Goal: Information Seeking & Learning: Learn about a topic

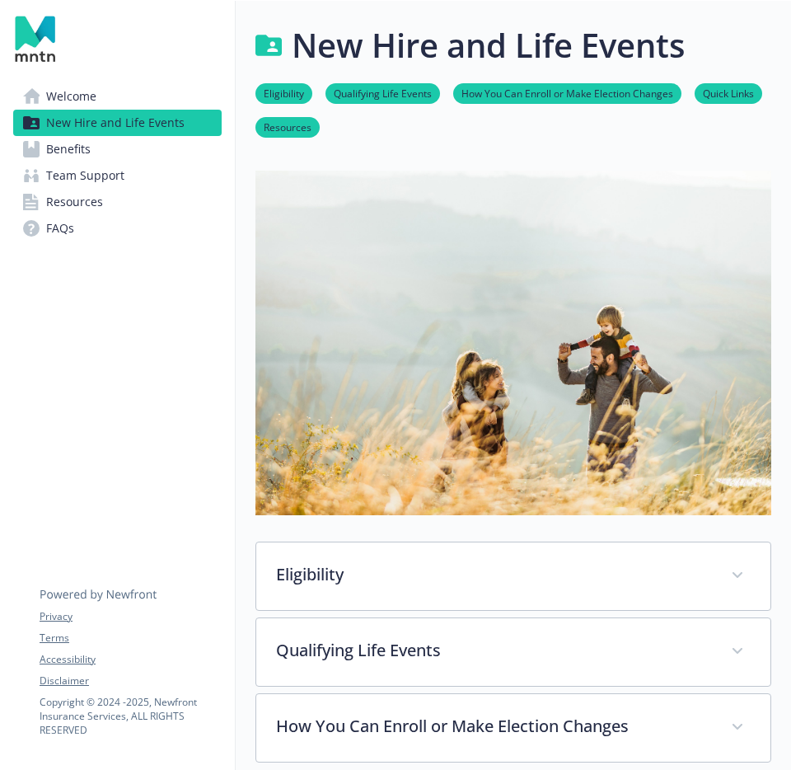
click at [96, 95] on link "Welcome" at bounding box center [117, 96] width 209 height 26
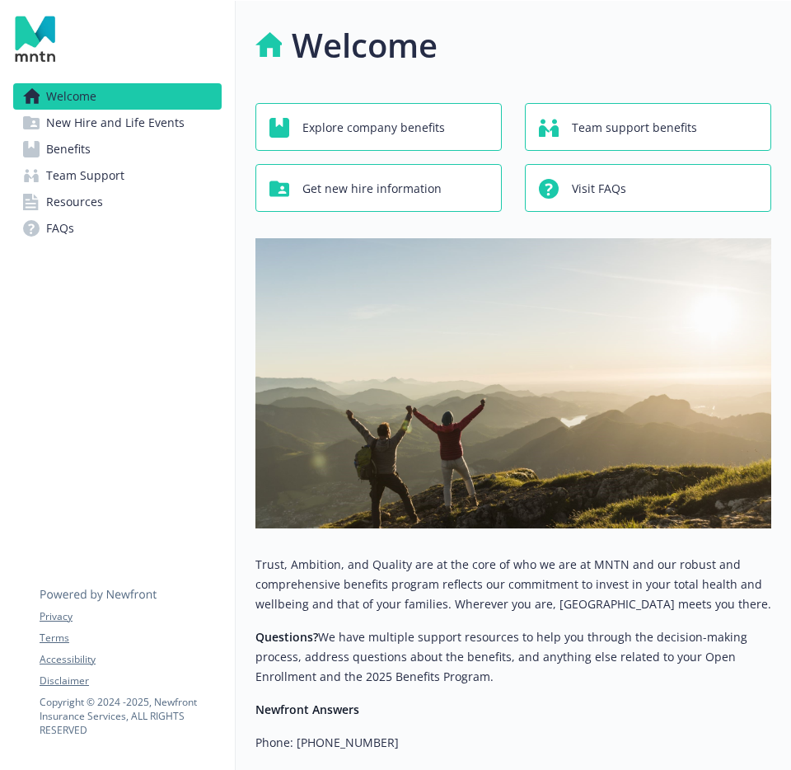
click at [151, 122] on span "New Hire and Life Events" at bounding box center [115, 123] width 138 height 26
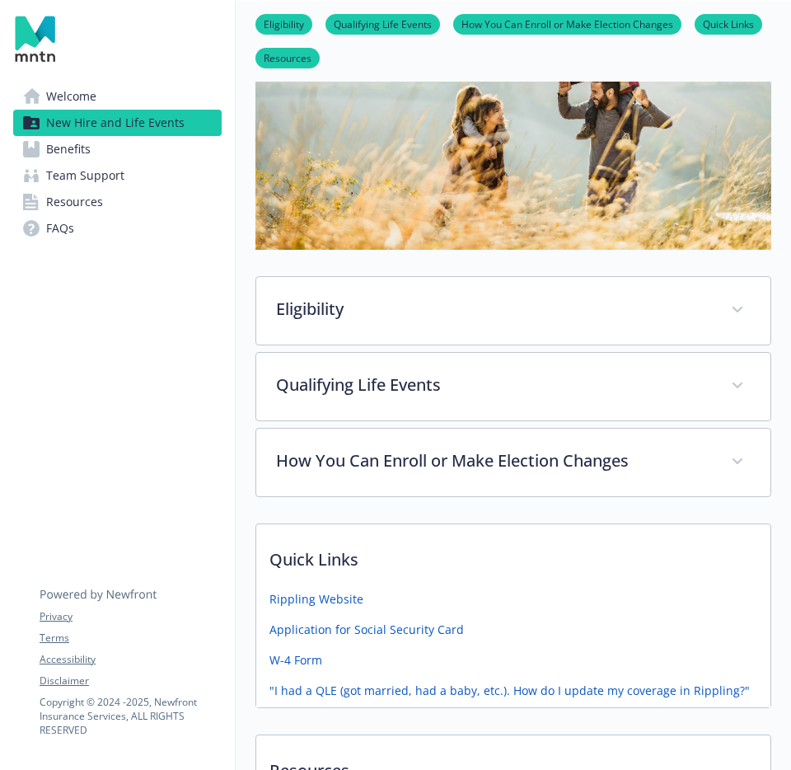
scroll to position [311, 0]
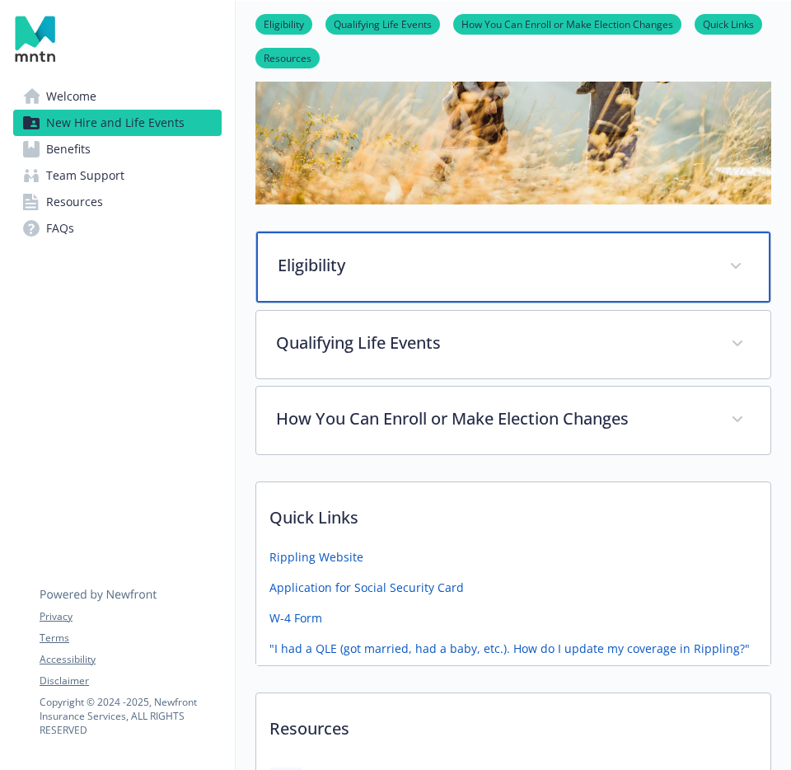
click at [510, 248] on div "Eligibility" at bounding box center [513, 267] width 514 height 71
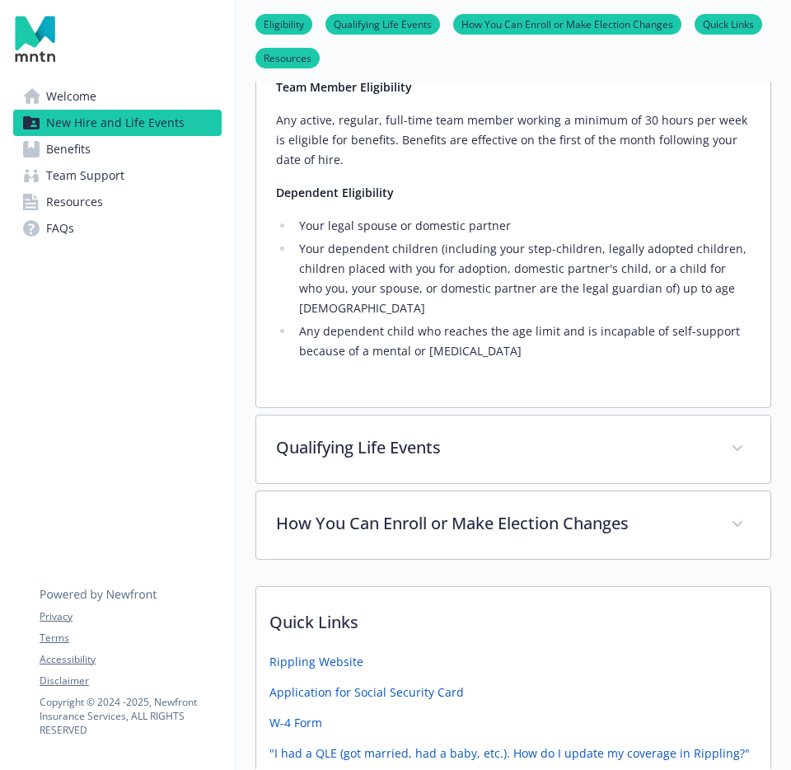
scroll to position [569, 0]
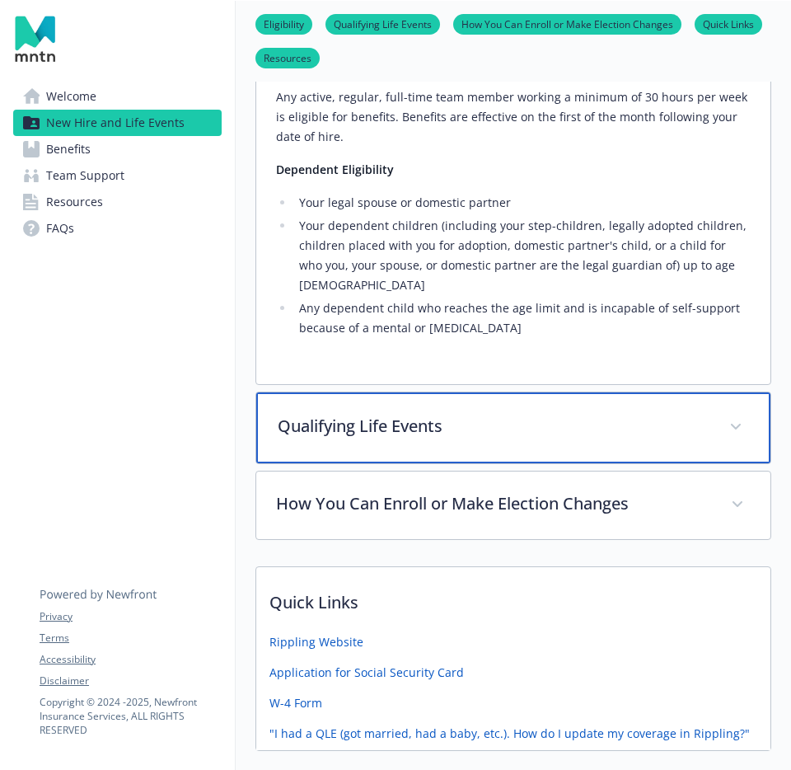
click at [492, 392] on div "Qualifying Life Events" at bounding box center [513, 427] width 514 height 71
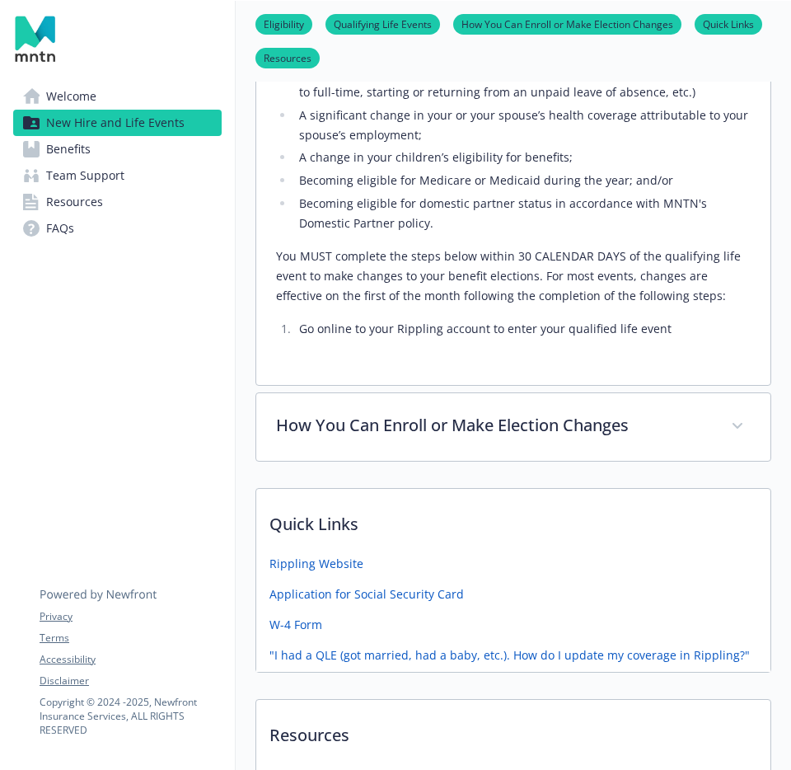
scroll to position [1224, 0]
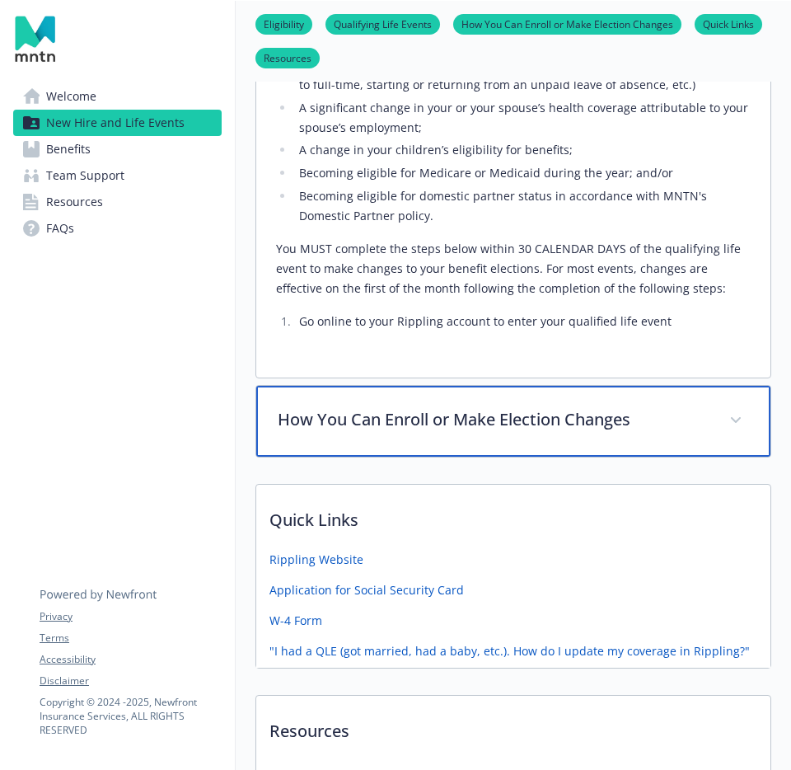
click at [528, 411] on p "How You Can Enroll or Make Election Changes" at bounding box center [494, 419] width 432 height 25
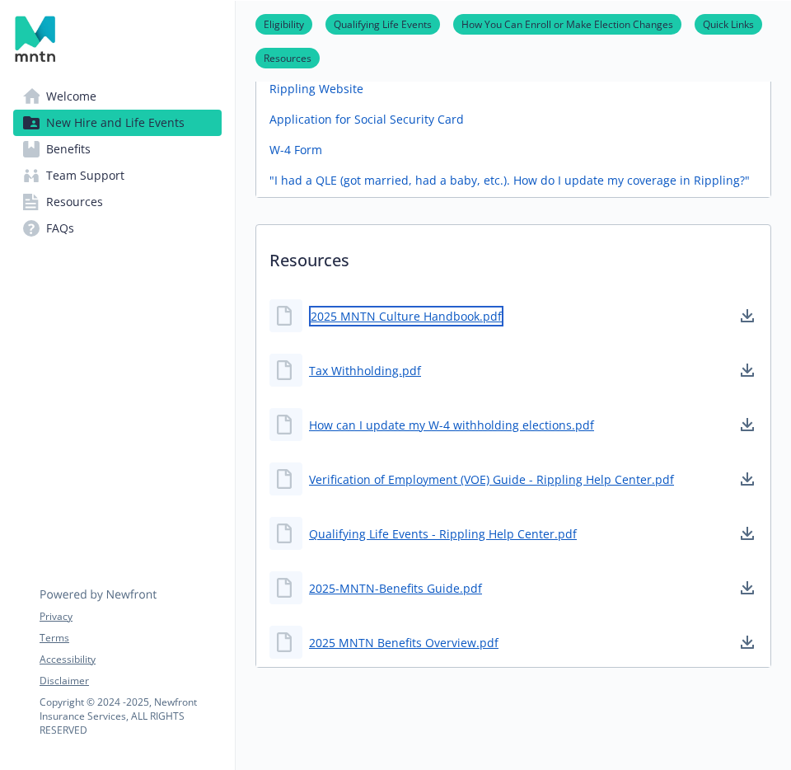
scroll to position [1893, 0]
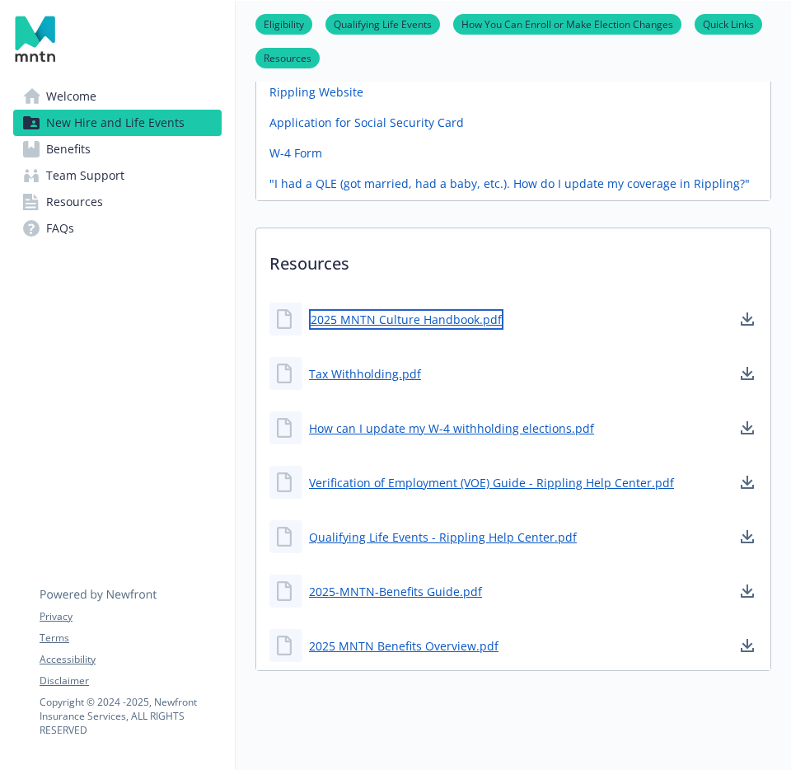
click at [378, 309] on link "2025 MNTN Culture Handbook.pdf" at bounding box center [406, 319] width 195 height 21
click at [425, 581] on link "2025-MNTN-Benefits Guide.pdf" at bounding box center [397, 591] width 176 height 21
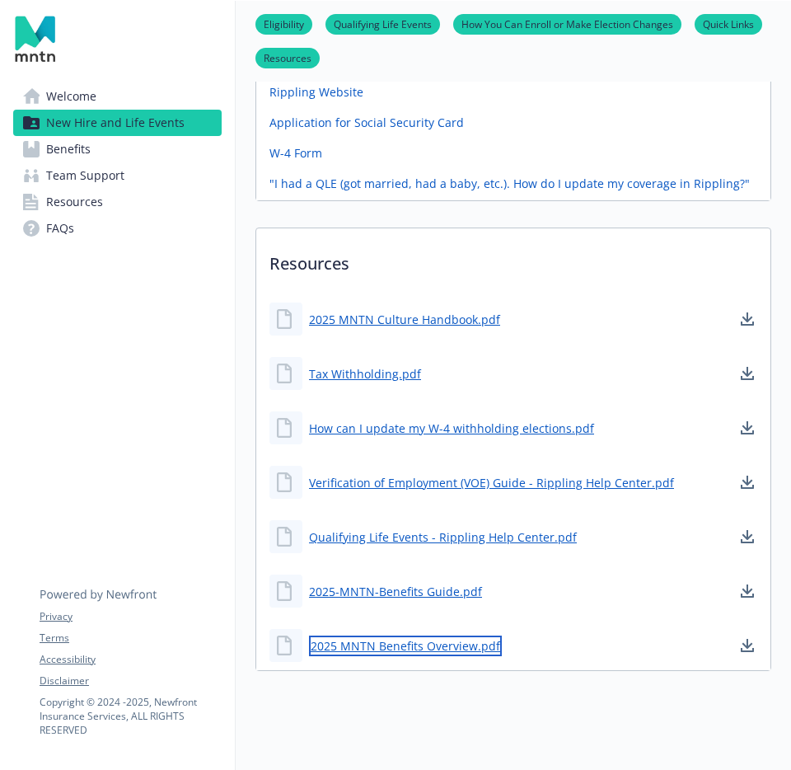
click at [379, 636] on link "2025 MNTN Benefits Overview.pdf" at bounding box center [405, 646] width 193 height 21
click at [88, 152] on span "Benefits" at bounding box center [68, 149] width 45 height 26
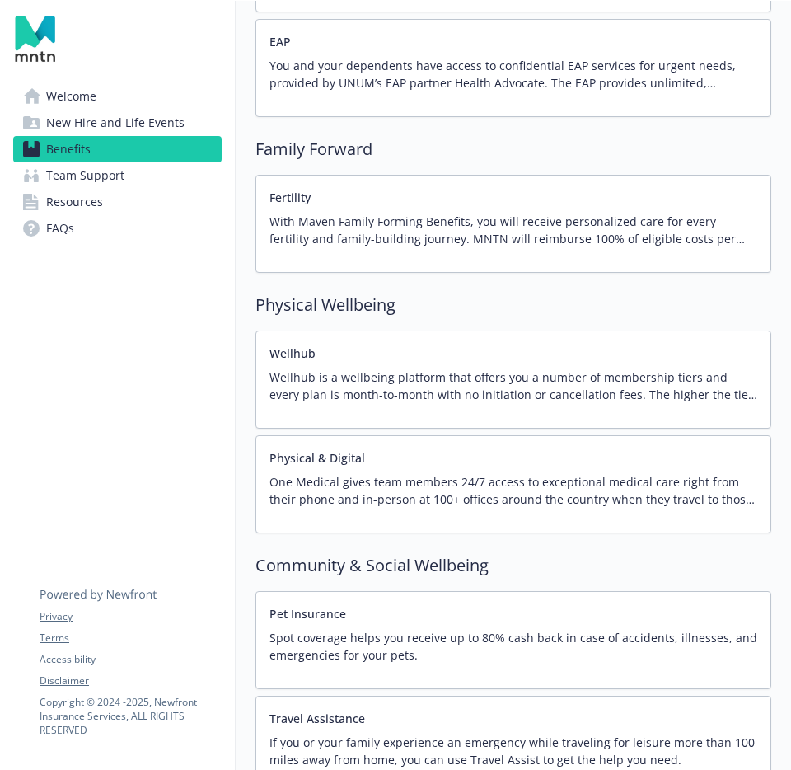
scroll to position [3350, 0]
click at [570, 398] on p "Wellhub is a wellbeing platform that offers you a number of membership tiers an…" at bounding box center [514, 385] width 488 height 35
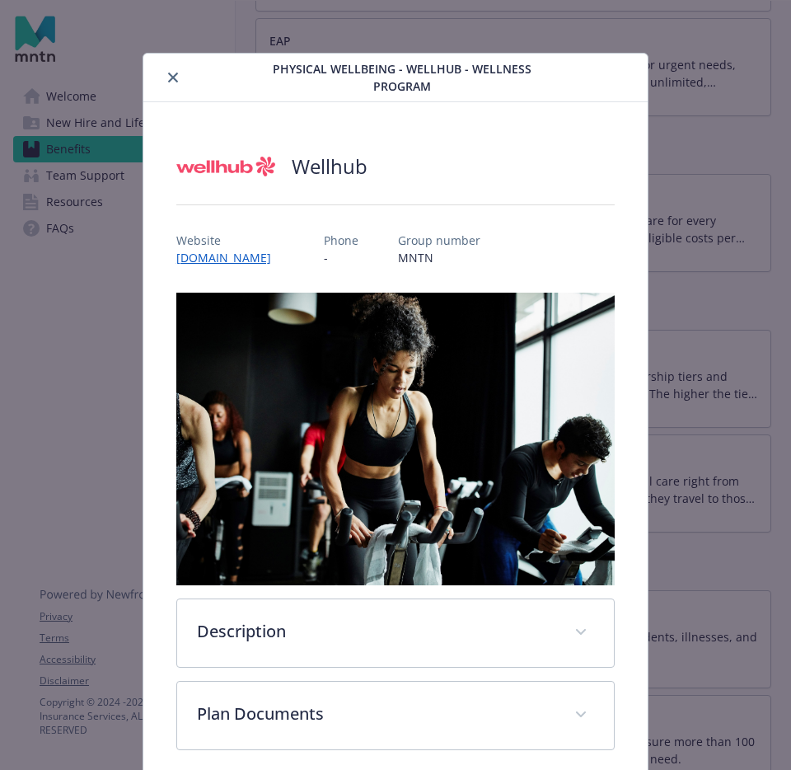
scroll to position [2, 0]
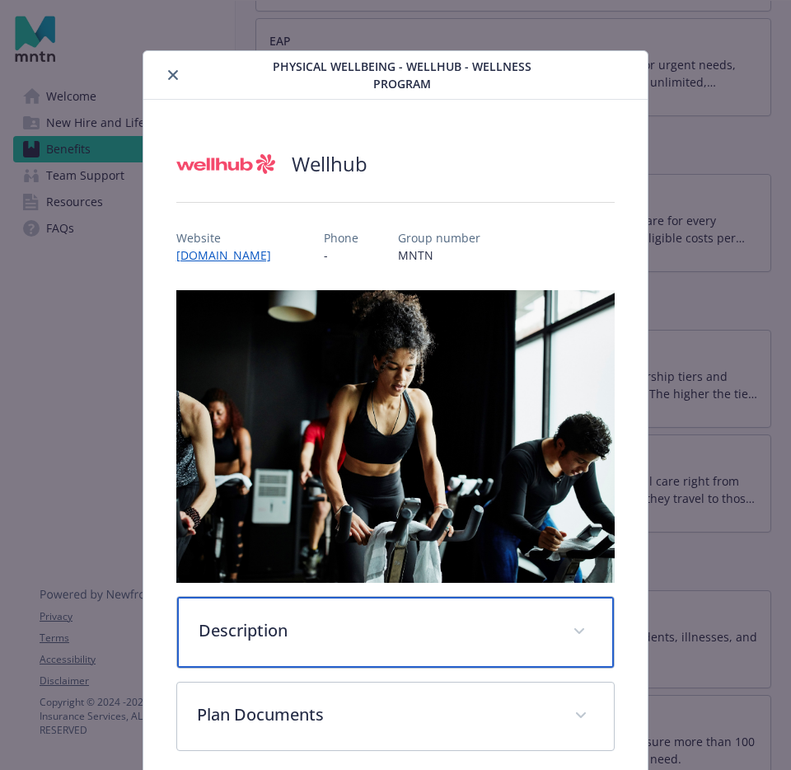
click at [383, 642] on div "Description" at bounding box center [395, 632] width 437 height 71
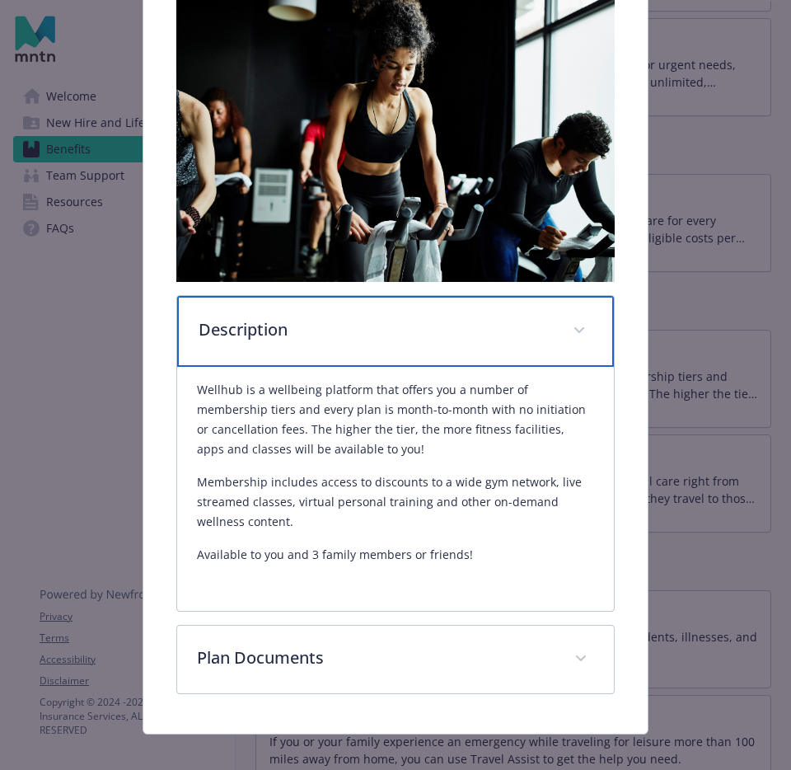
scroll to position [321, 0]
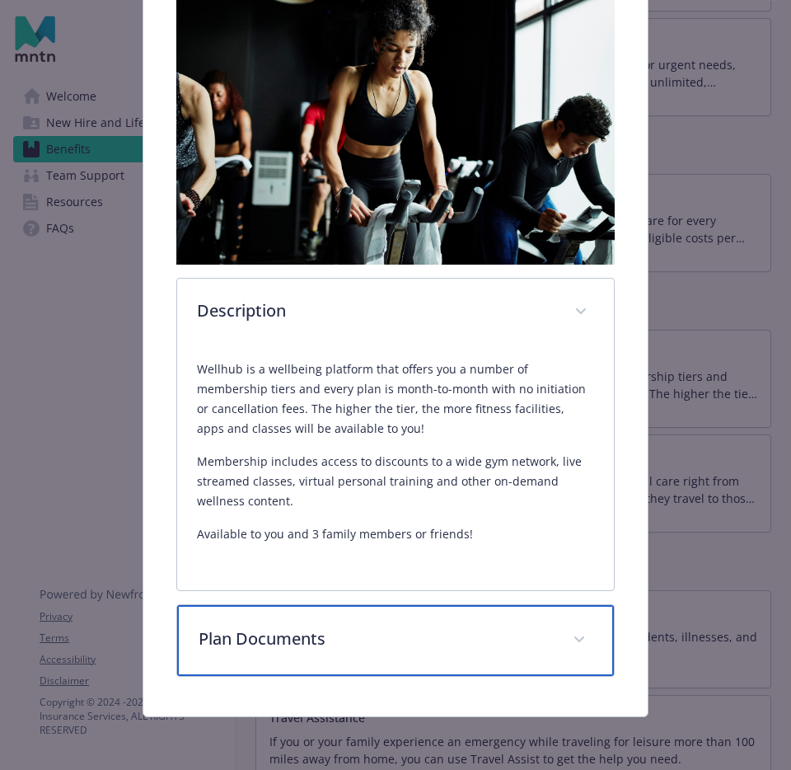
click at [401, 634] on p "Plan Documents" at bounding box center [376, 638] width 354 height 25
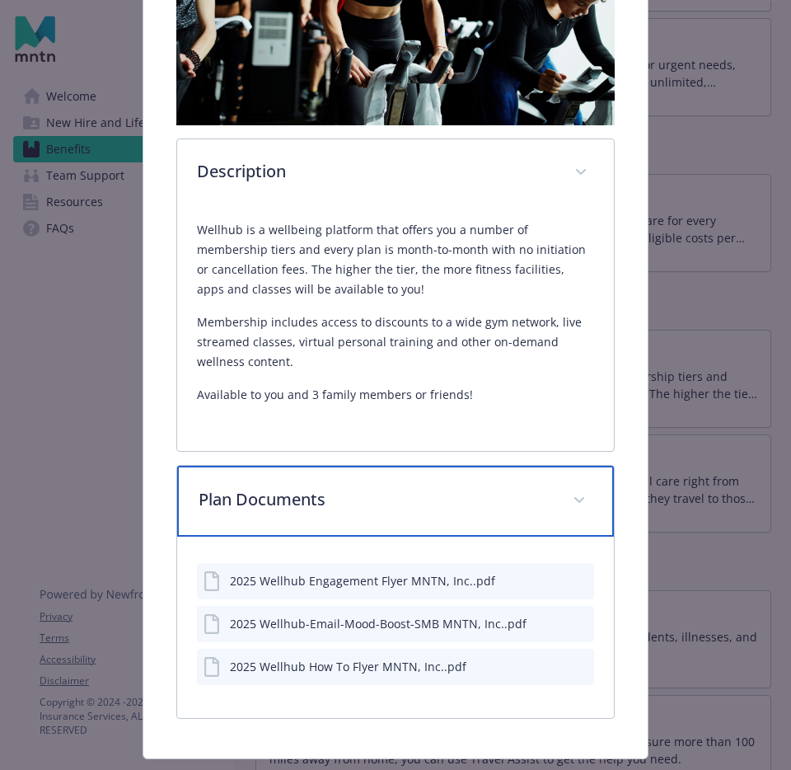
scroll to position [461, 0]
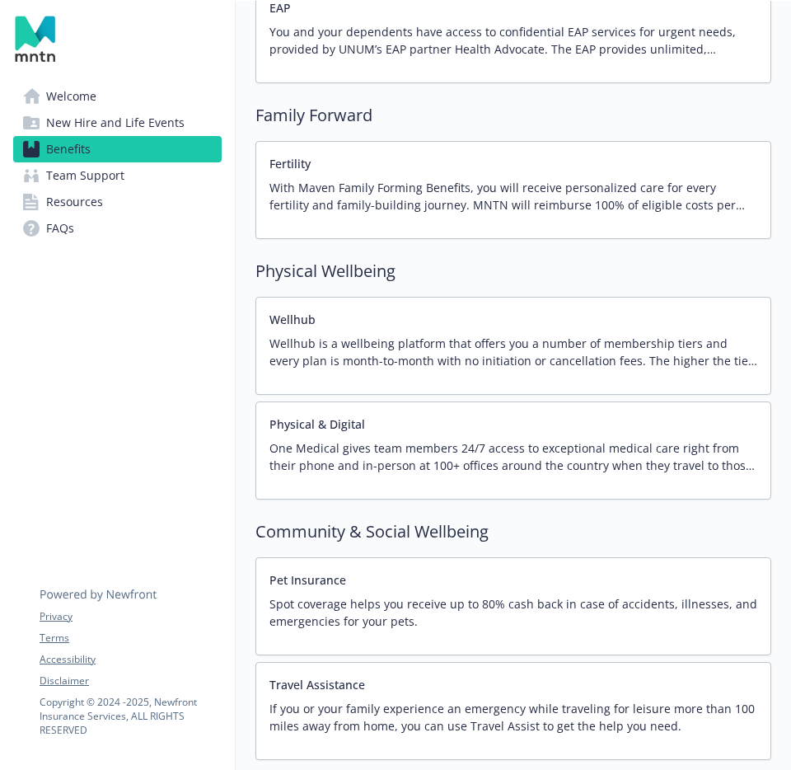
scroll to position [3390, 0]
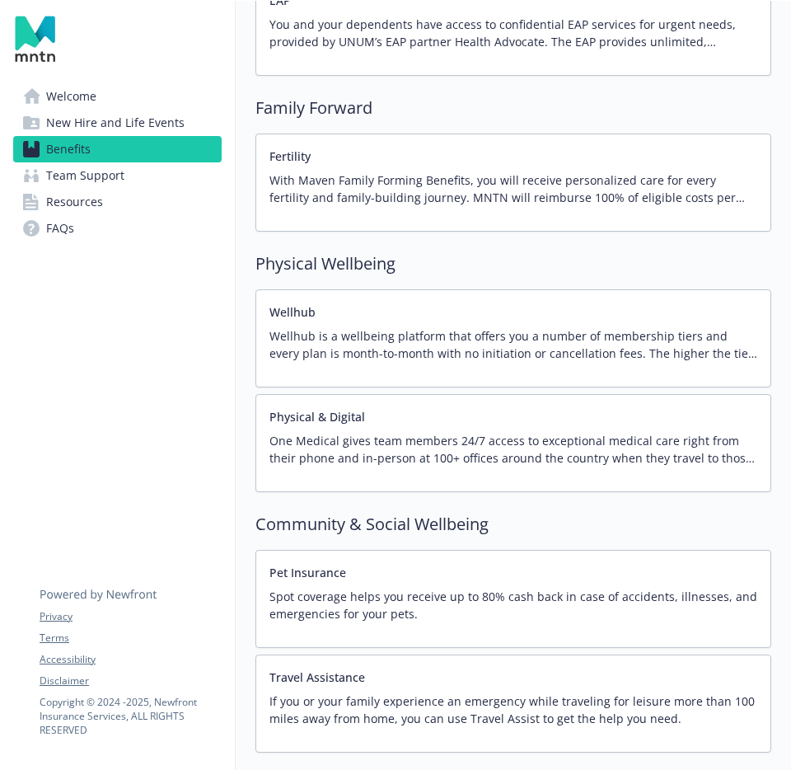
click at [557, 461] on p "One Medical gives team members 24/7 access to exceptional medical care right fr…" at bounding box center [514, 449] width 488 height 35
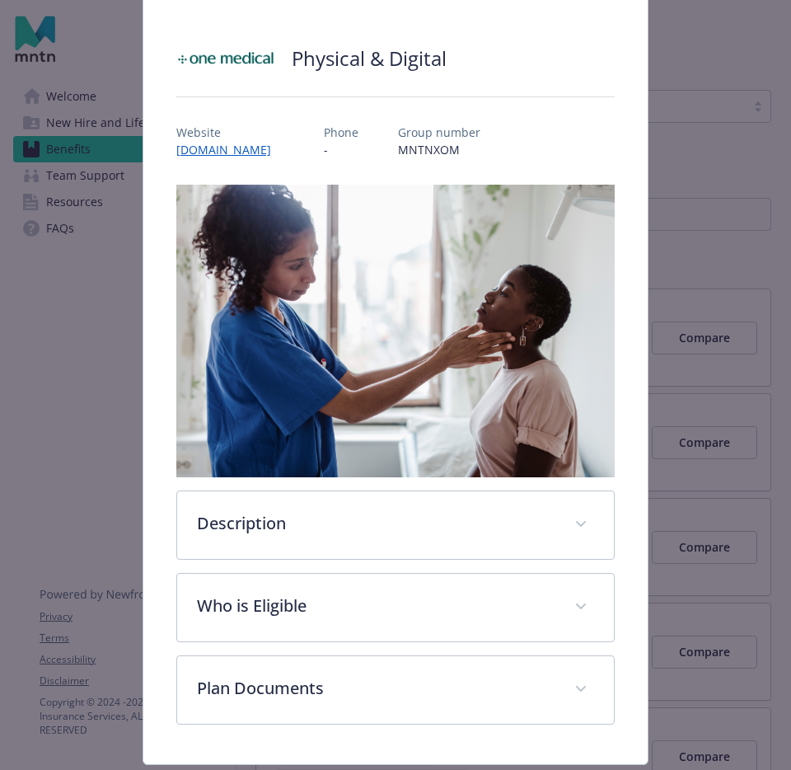
scroll to position [156, 0]
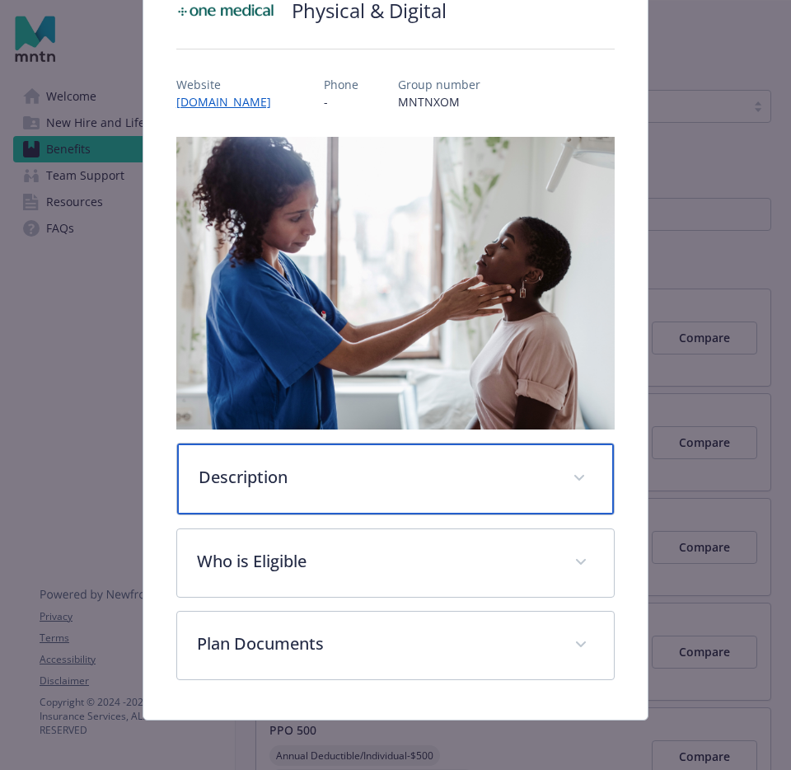
click at [481, 494] on div "Description" at bounding box center [395, 478] width 437 height 71
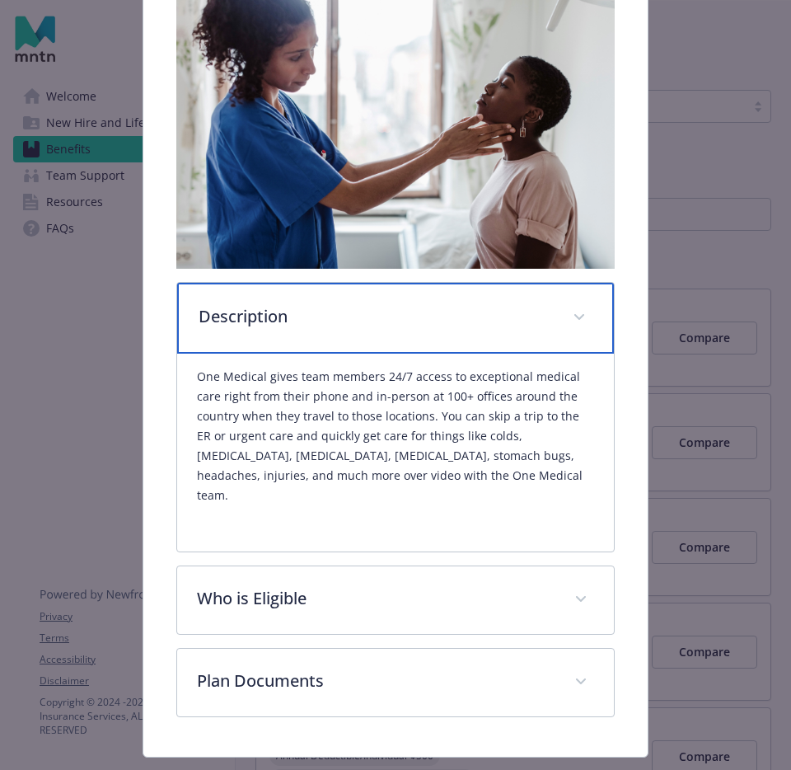
scroll to position [319, 0]
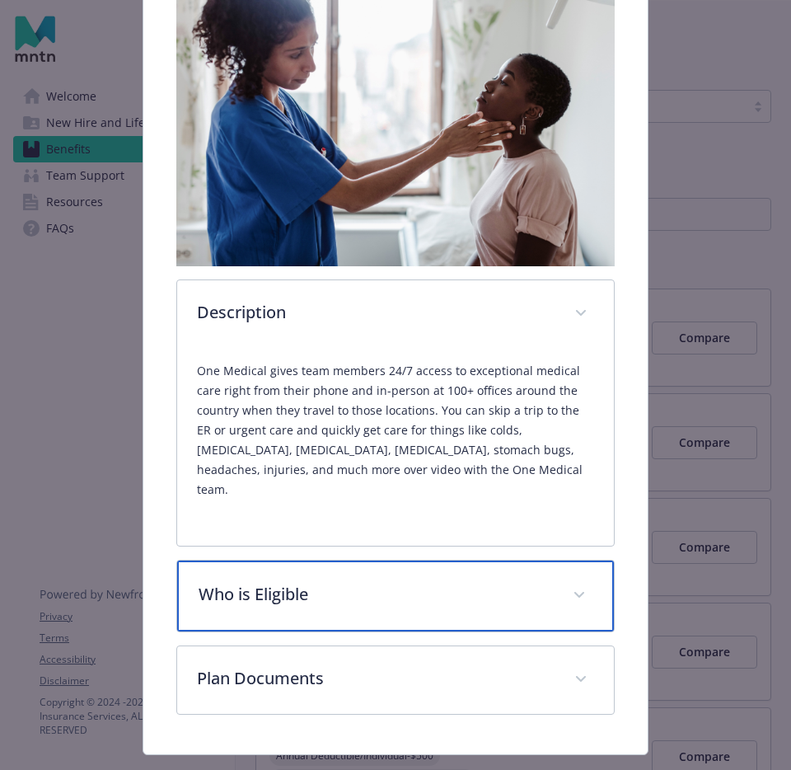
click at [470, 582] on p "Who is Eligible" at bounding box center [376, 594] width 354 height 25
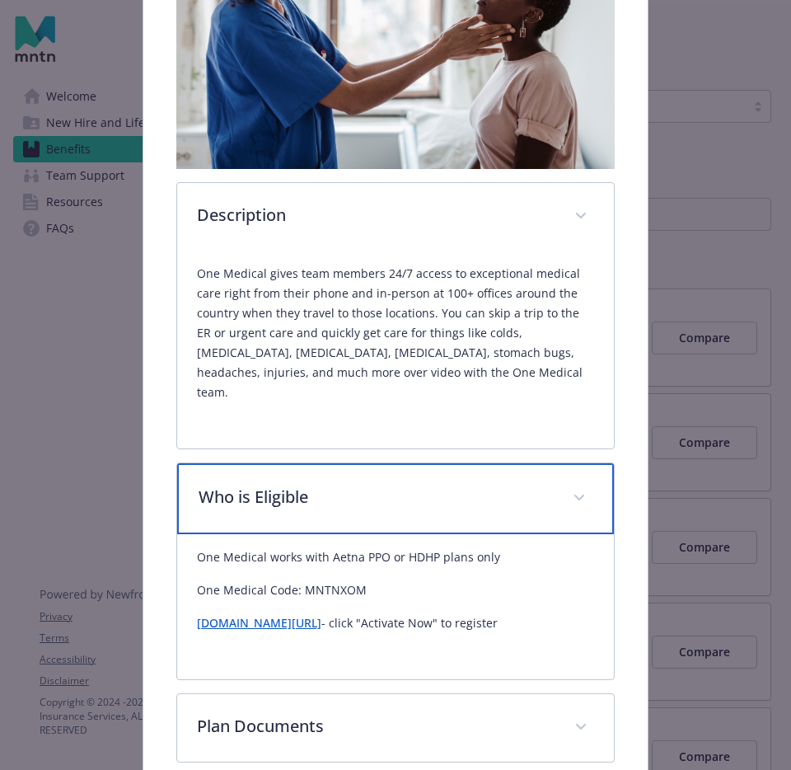
scroll to position [412, 0]
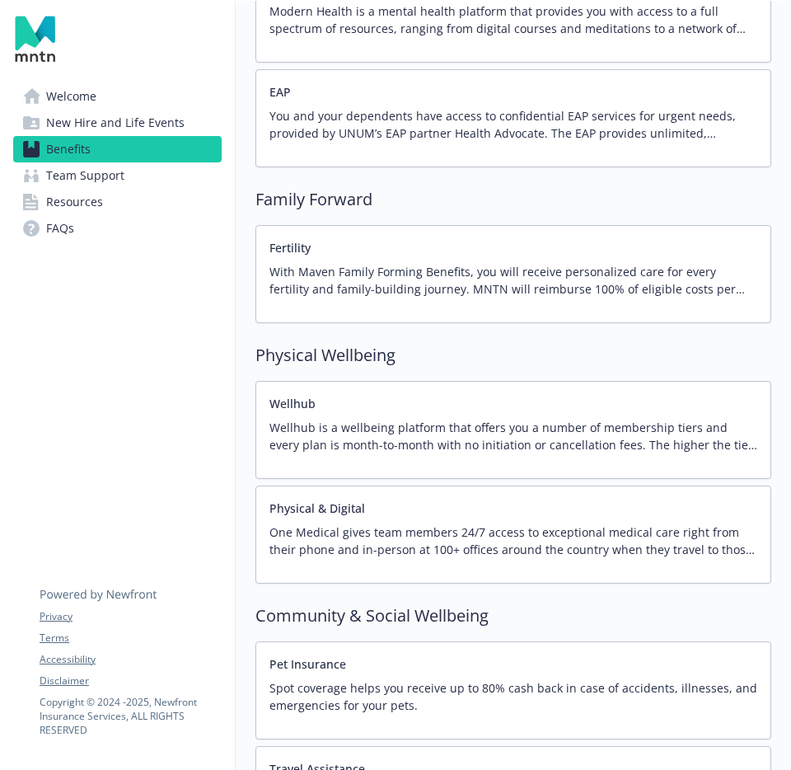
scroll to position [3492, 0]
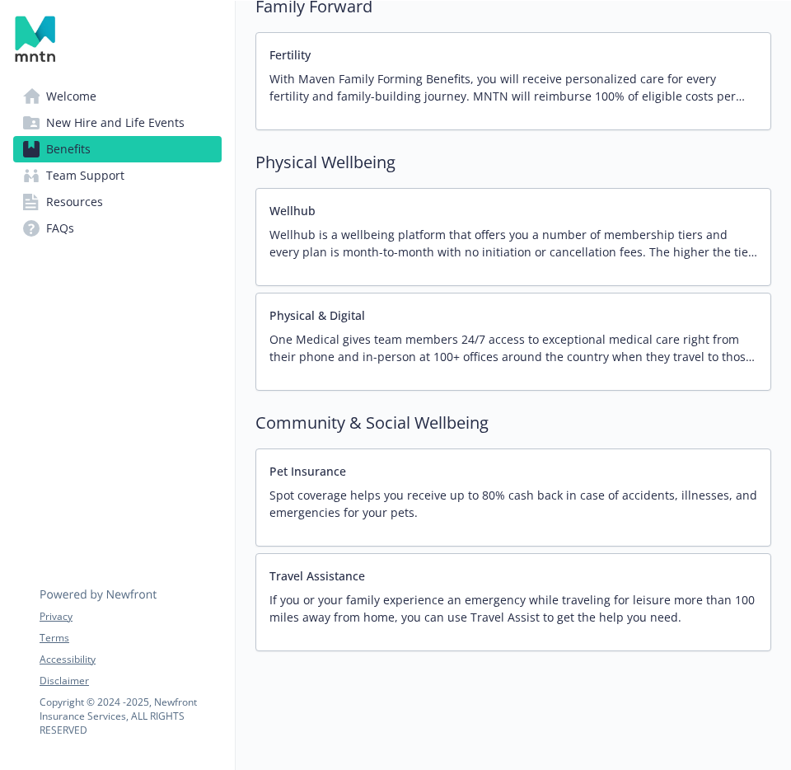
click at [82, 178] on span "Team Support" at bounding box center [85, 175] width 78 height 26
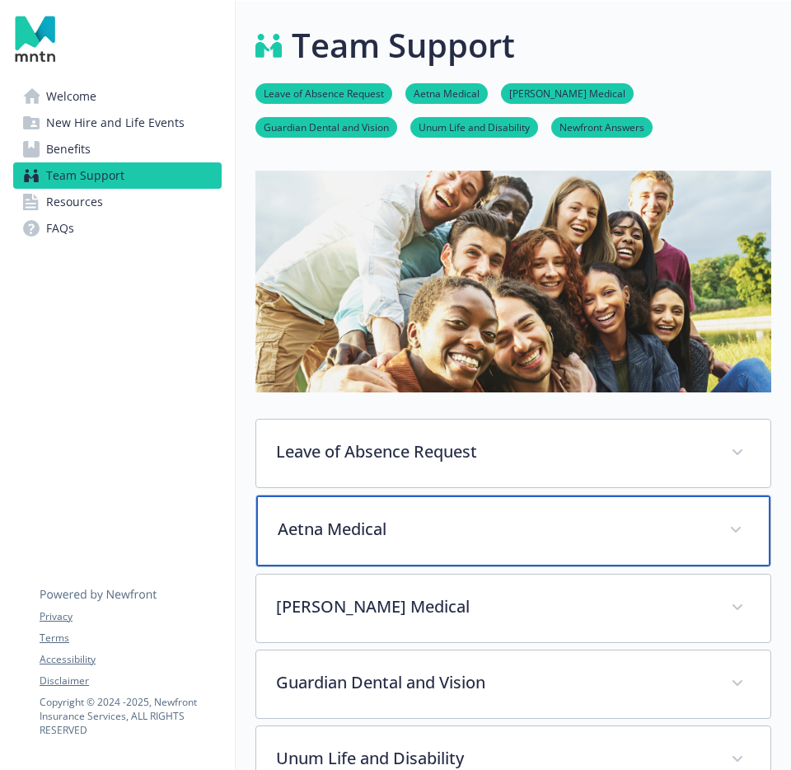
click at [387, 528] on p "Aetna Medical" at bounding box center [494, 529] width 432 height 25
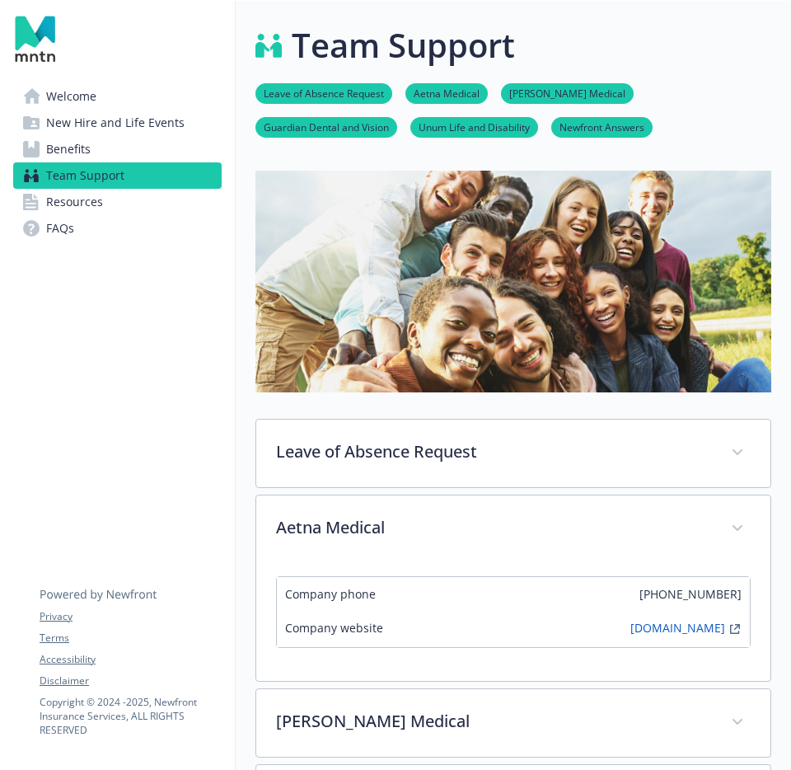
click at [64, 207] on span "Resources" at bounding box center [74, 202] width 57 height 26
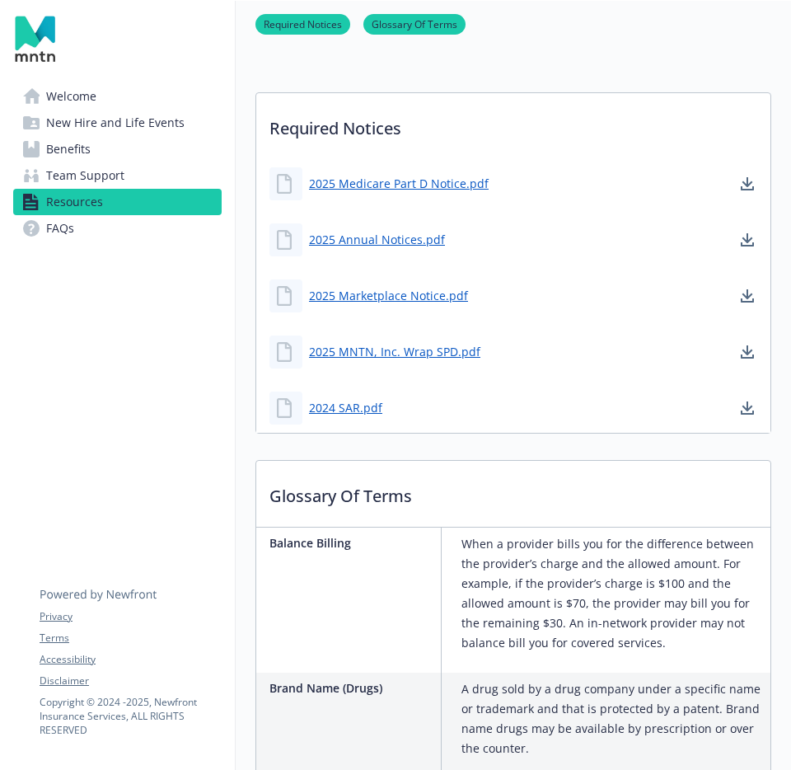
scroll to position [439, 0]
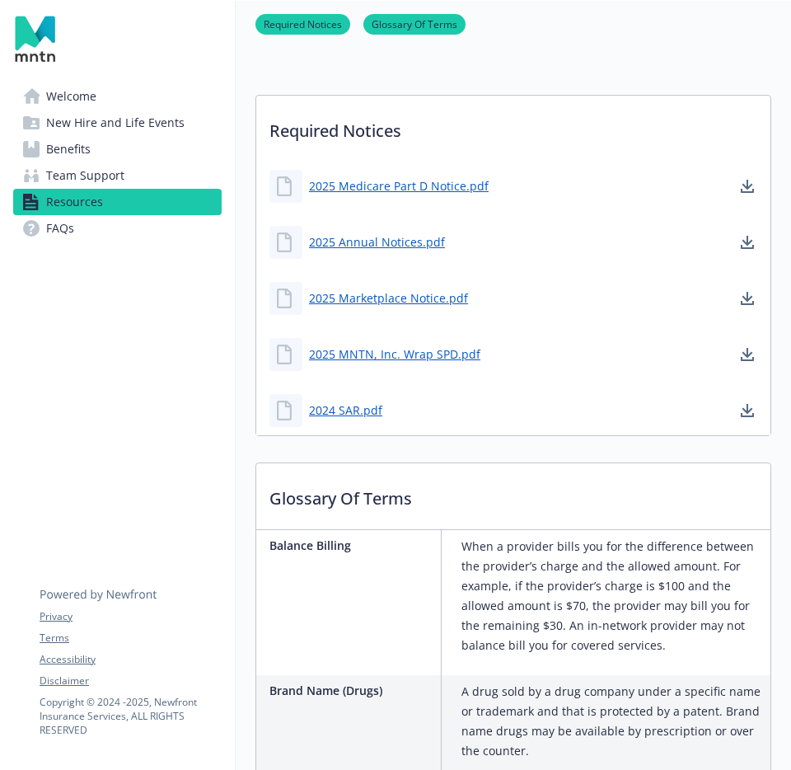
click at [59, 220] on span "FAQs" at bounding box center [60, 228] width 28 height 26
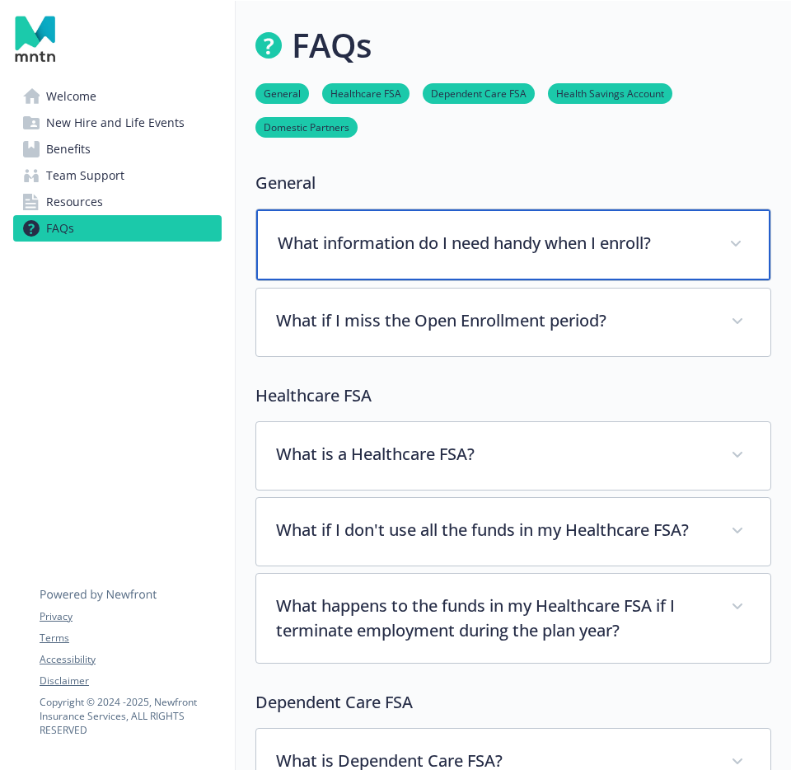
click at [494, 266] on div "What information do I need handy when I enroll?" at bounding box center [513, 244] width 514 height 71
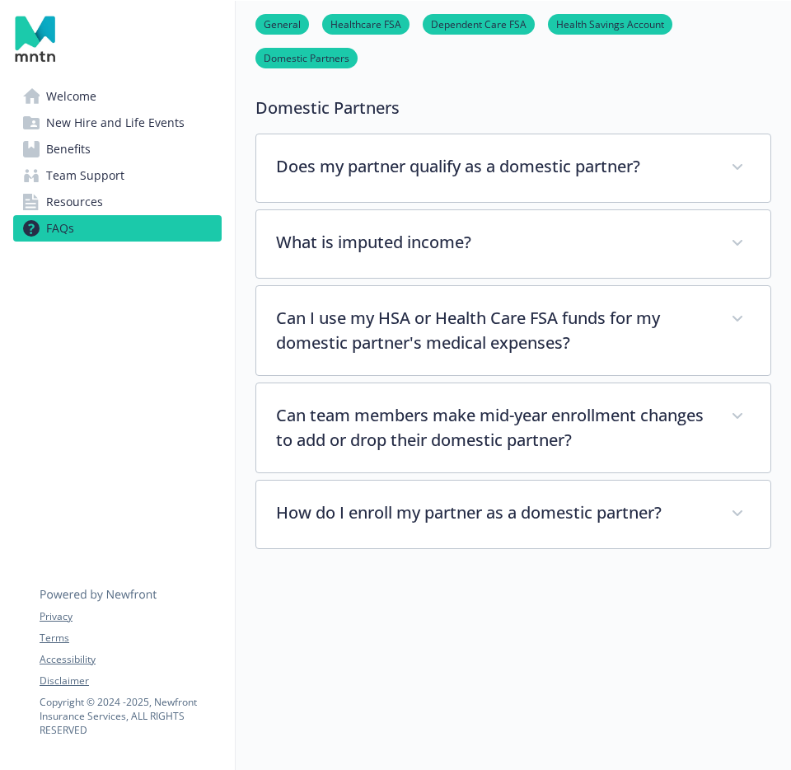
scroll to position [2452, 0]
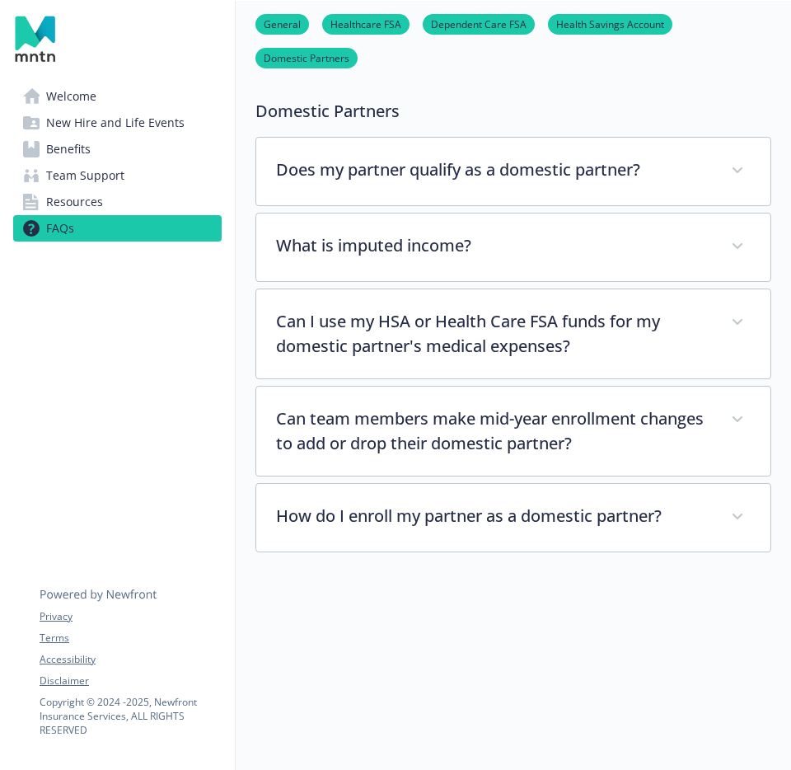
click at [82, 137] on span "Benefits" at bounding box center [68, 149] width 45 height 26
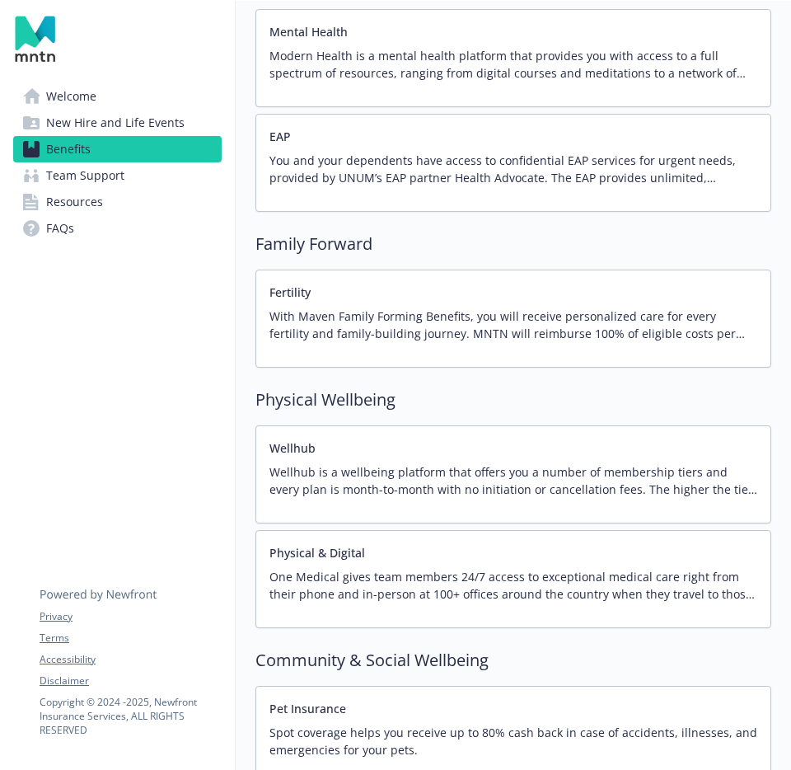
scroll to position [3344, 0]
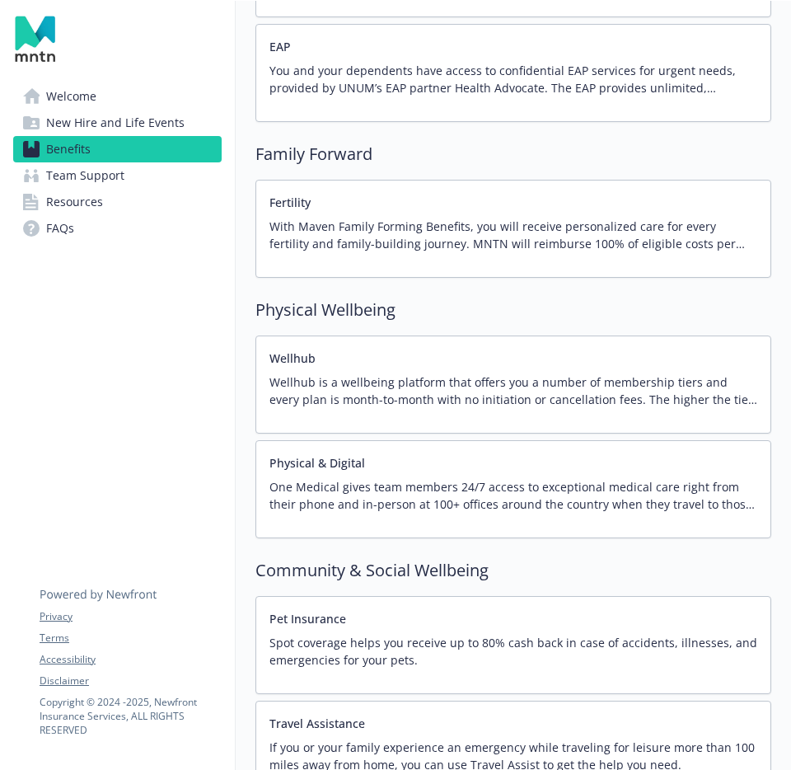
click at [324, 381] on p "Wellhub is a wellbeing platform that offers you a number of membership tiers an…" at bounding box center [514, 390] width 488 height 35
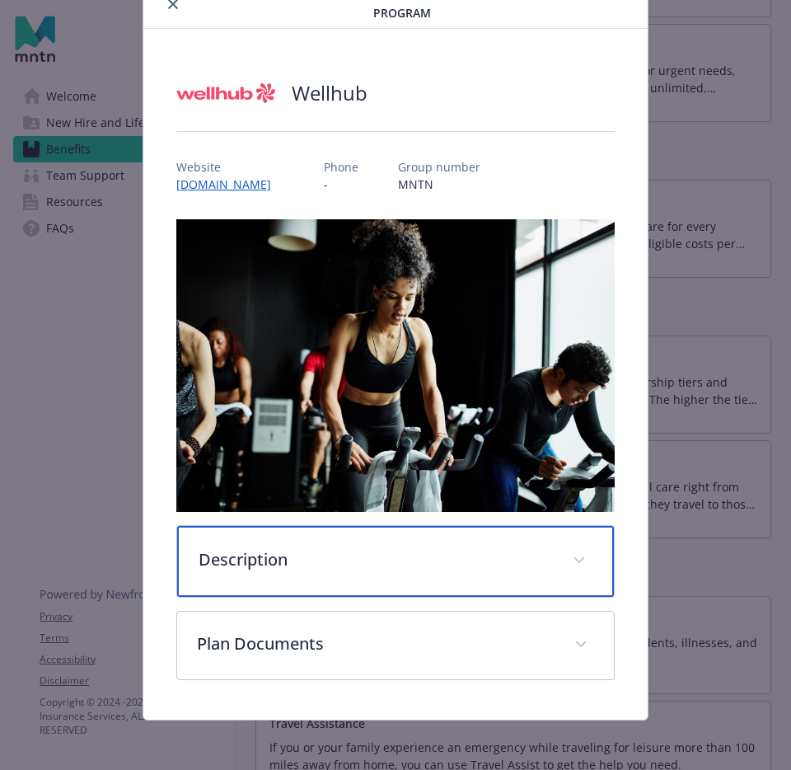
click at [284, 559] on p "Description" at bounding box center [376, 559] width 354 height 25
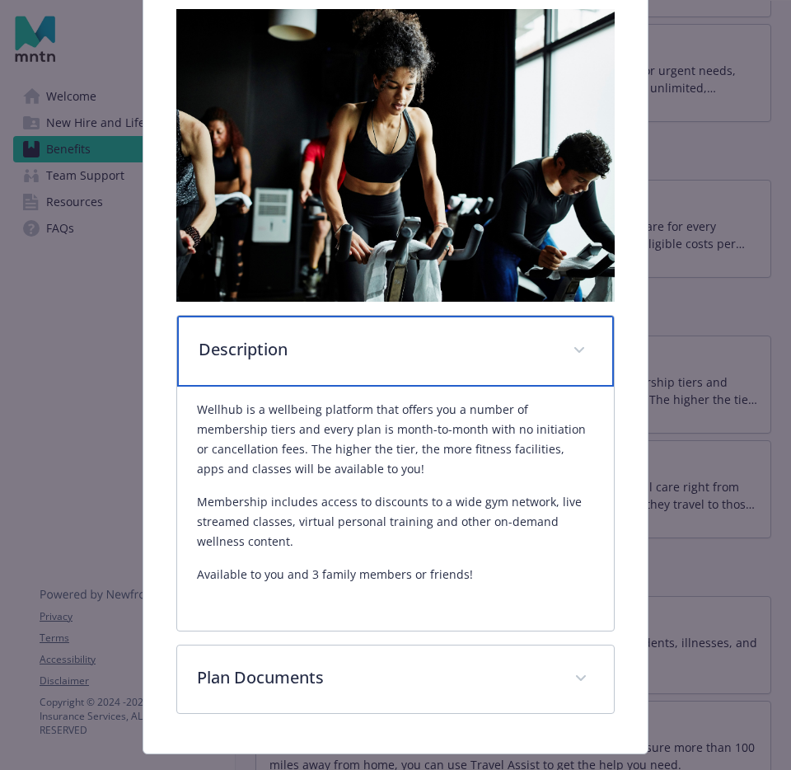
scroll to position [292, 0]
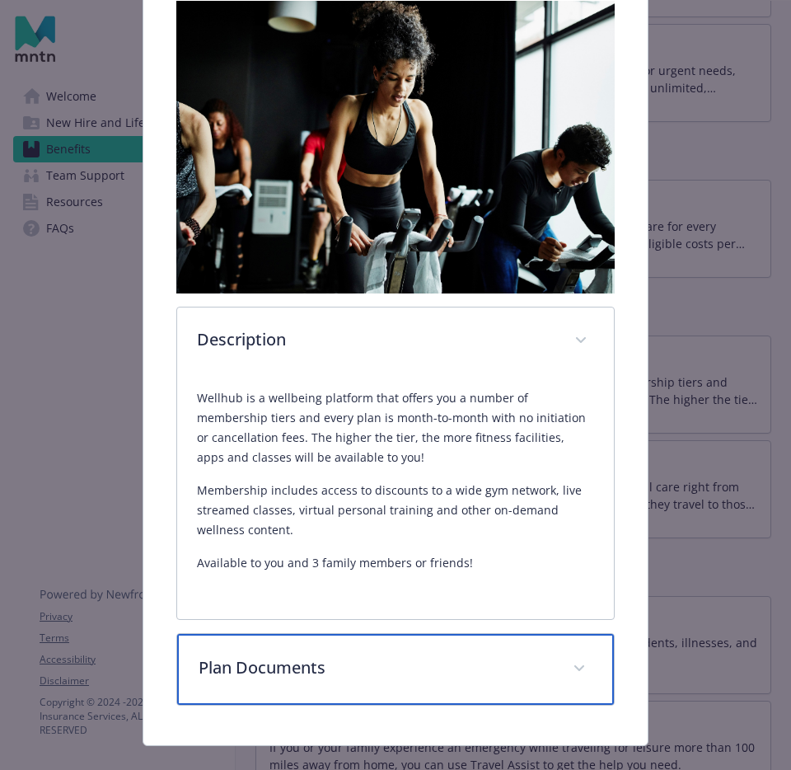
click at [379, 660] on p "Plan Documents" at bounding box center [376, 667] width 354 height 25
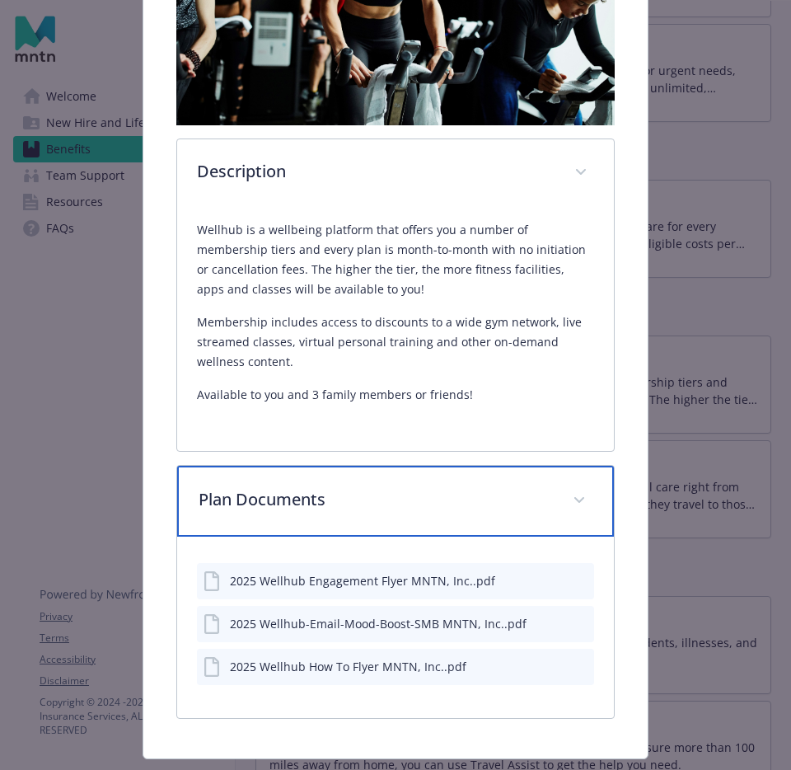
scroll to position [462, 0]
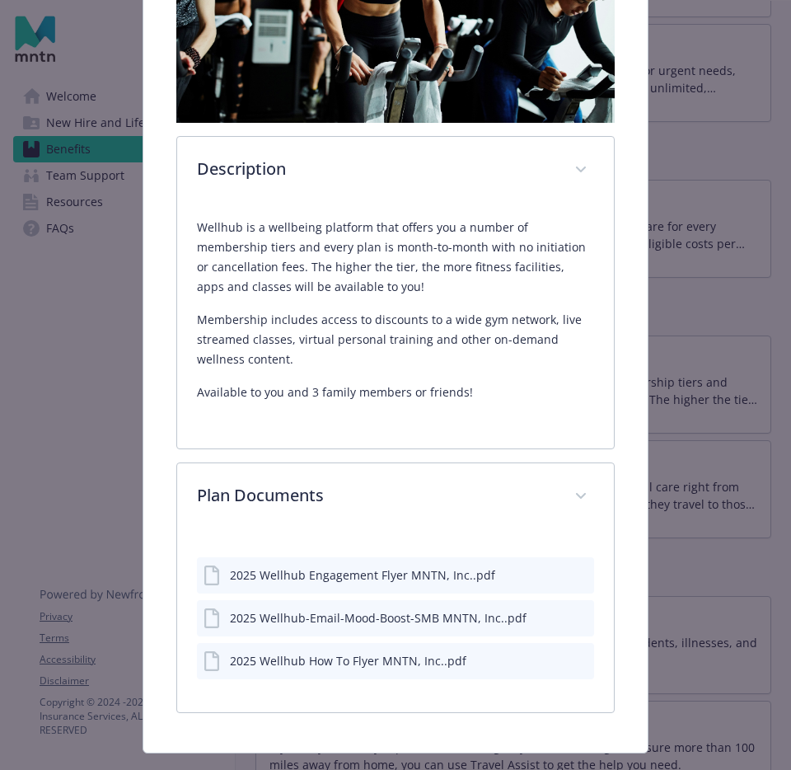
click at [342, 576] on div "2025 Wellhub Engagement Flyer MNTN, Inc..pdf" at bounding box center [362, 574] width 265 height 17
click at [585, 575] on icon "preview file" at bounding box center [578, 575] width 15 height 12
